Goal: Information Seeking & Learning: Learn about a topic

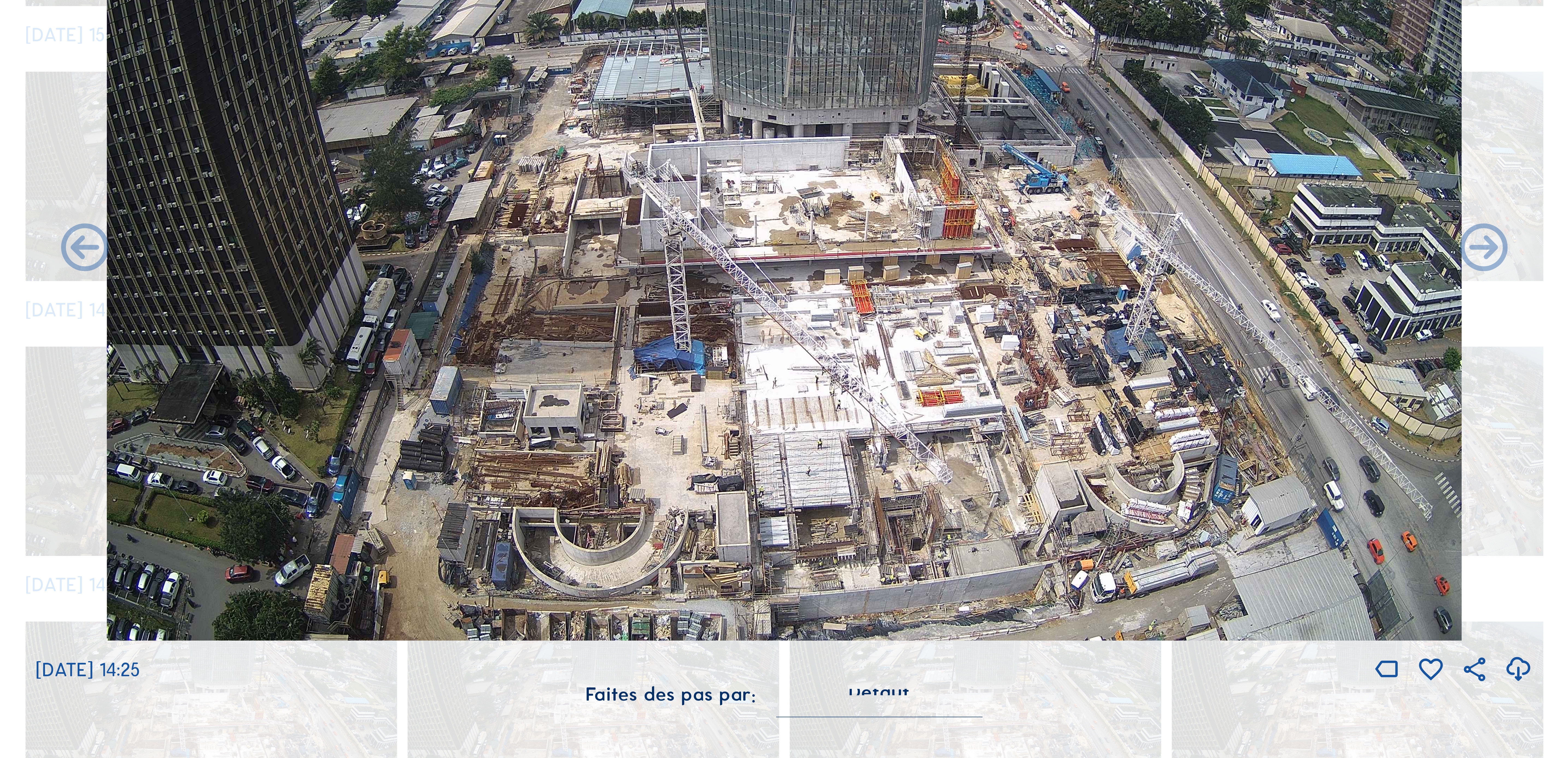
scroll to position [257, 0]
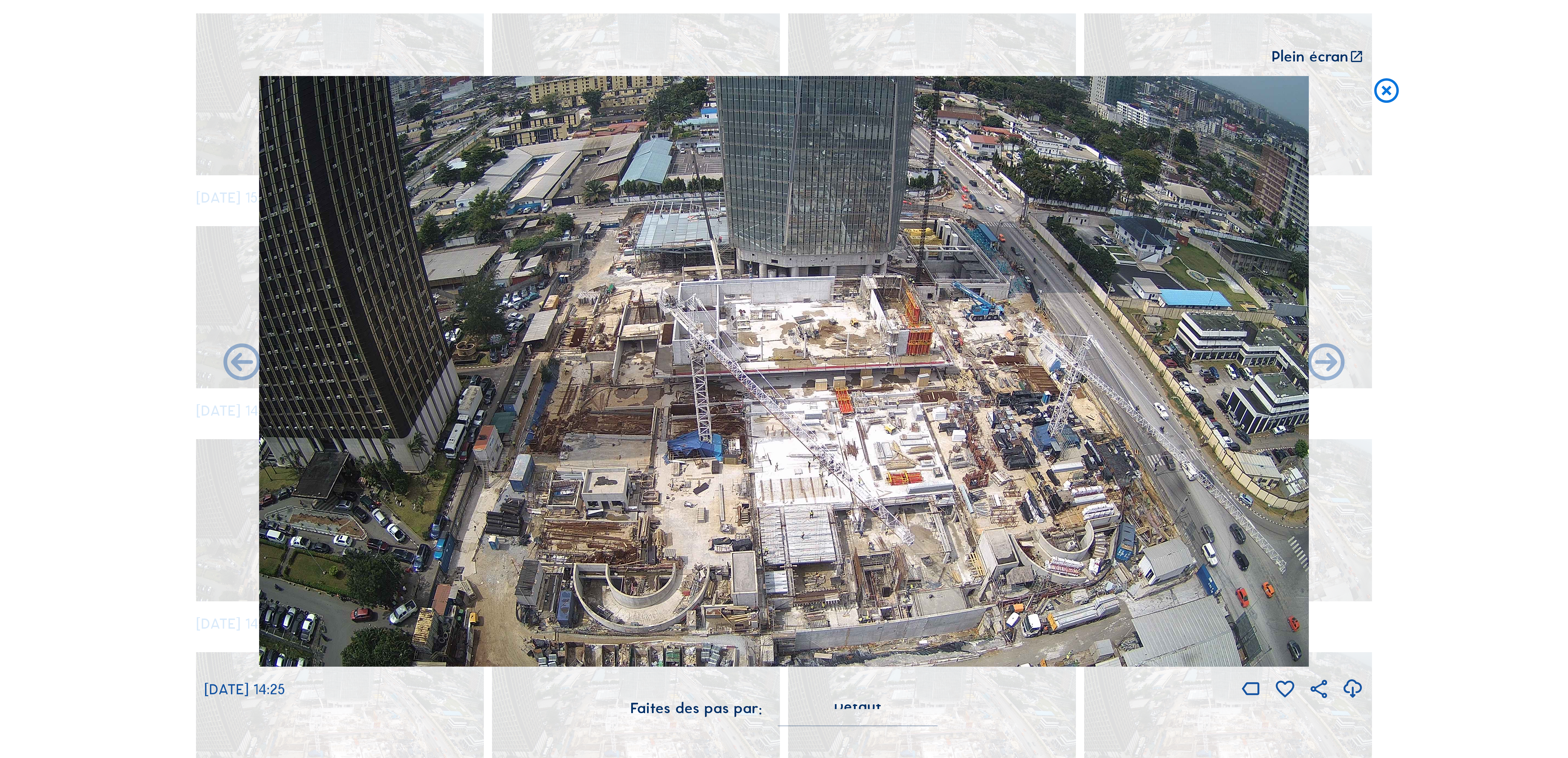
click at [1354, 676] on icon at bounding box center [1353, 689] width 22 height 27
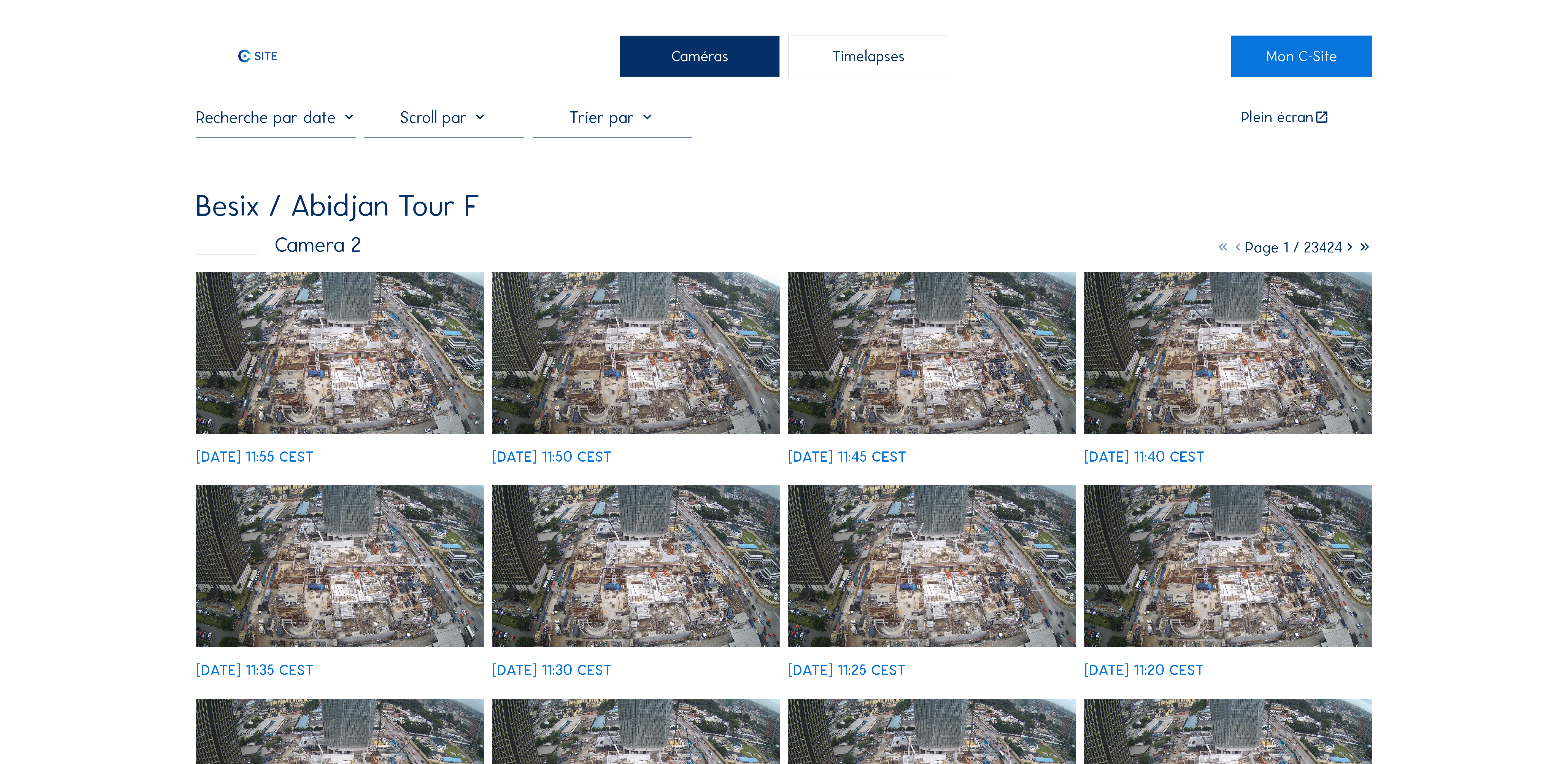
click at [357, 326] on img at bounding box center [339, 353] width 288 height 162
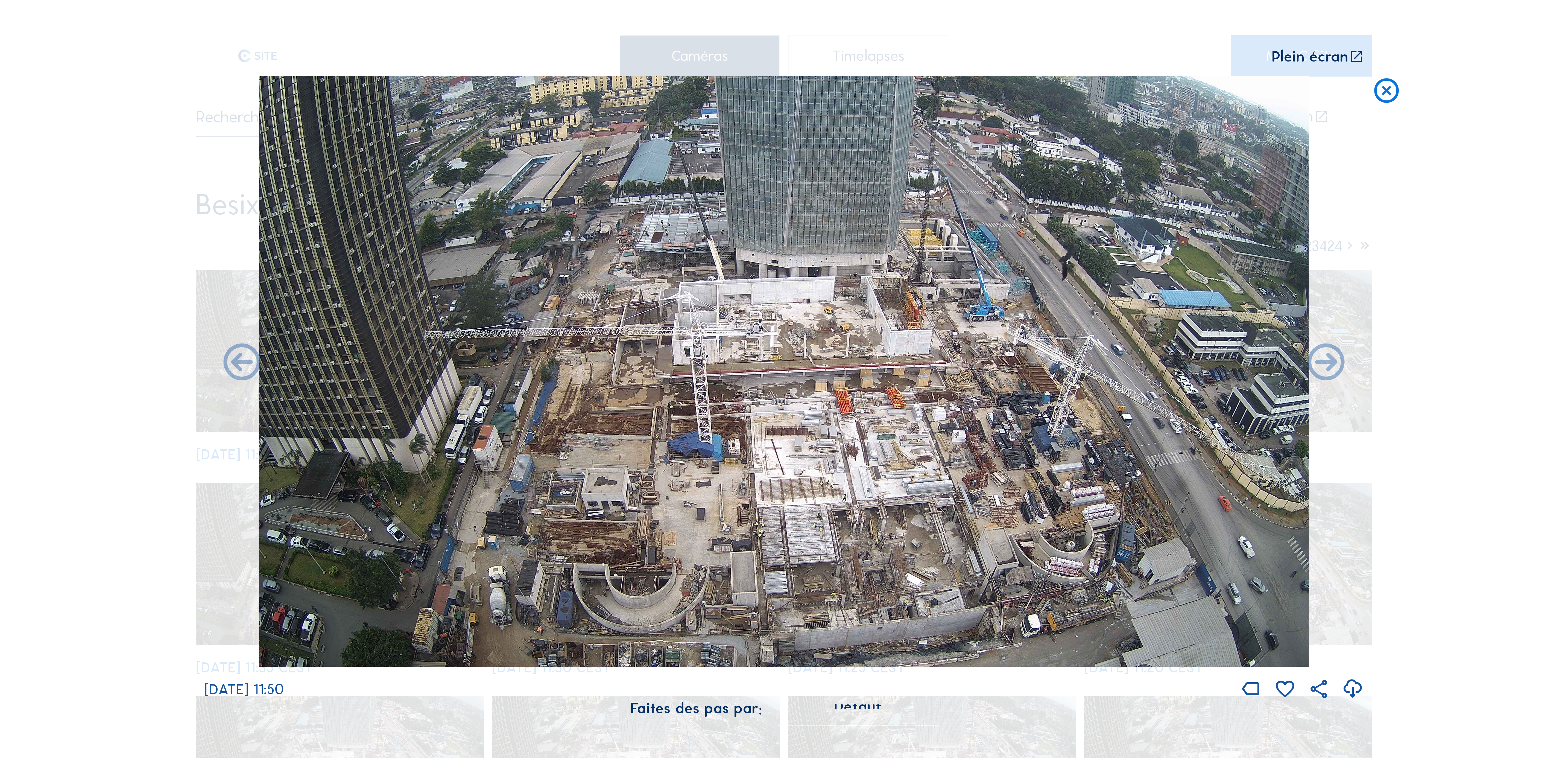
drag, startPoint x: 1382, startPoint y: 92, endPoint x: 1372, endPoint y: 111, distance: 21.5
click at [1384, 92] on icon at bounding box center [1387, 91] width 30 height 30
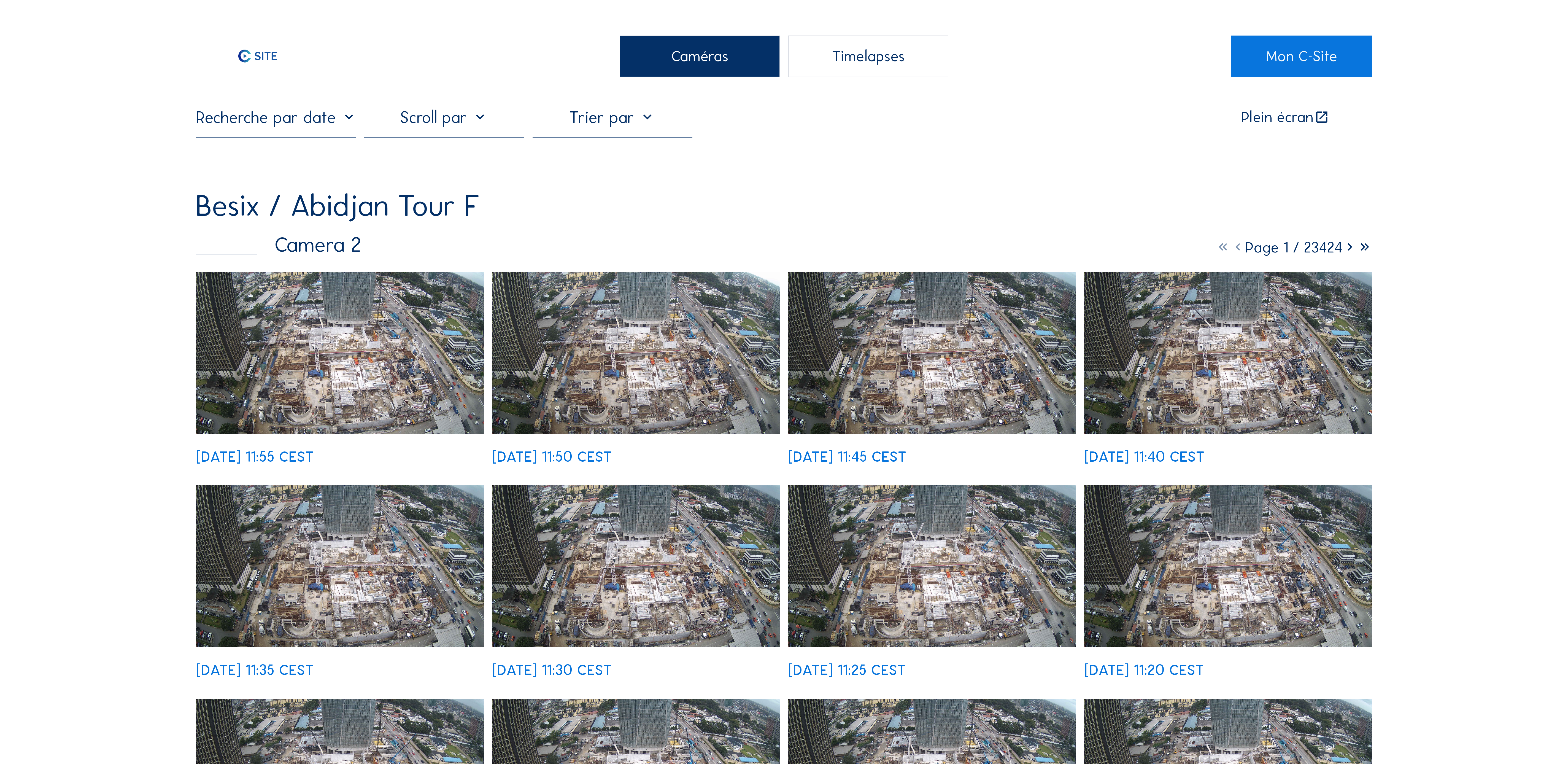
click at [284, 123] on input "text" at bounding box center [275, 117] width 159 height 20
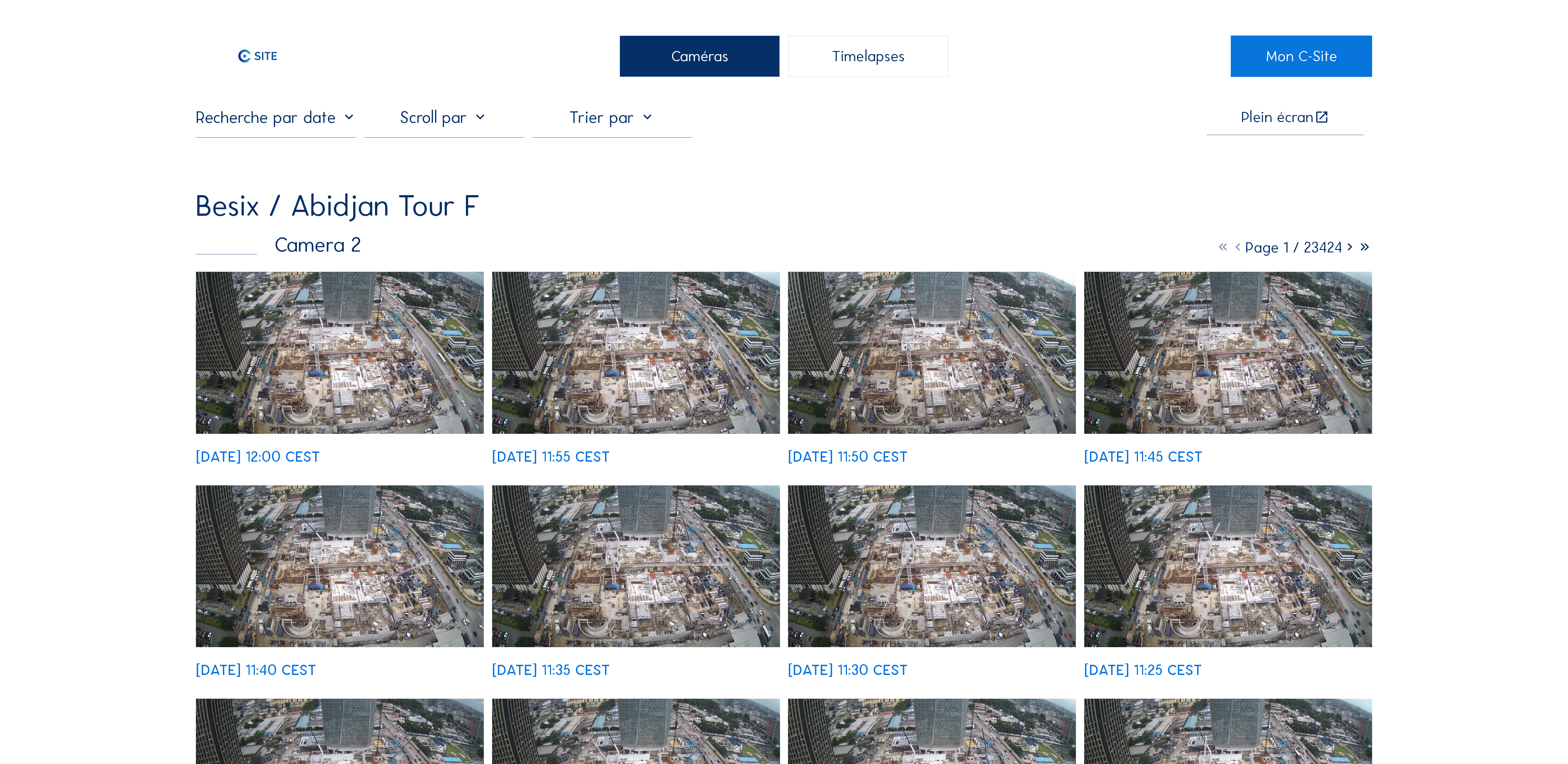
click at [388, 350] on img at bounding box center [339, 353] width 288 height 162
